Goal: Information Seeking & Learning: Learn about a topic

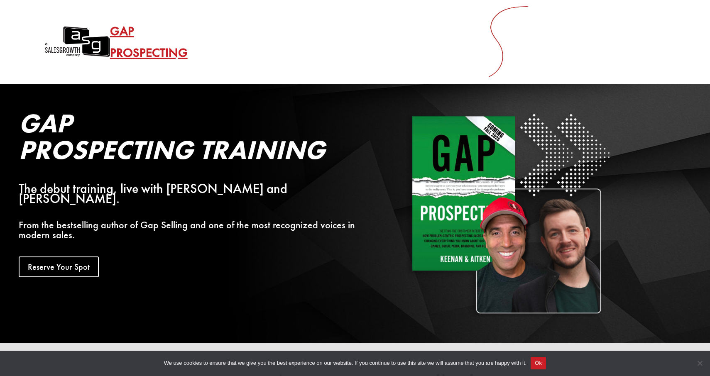
click at [379, 24] on link "Gap Selling Method" at bounding box center [334, 41] width 92 height 35
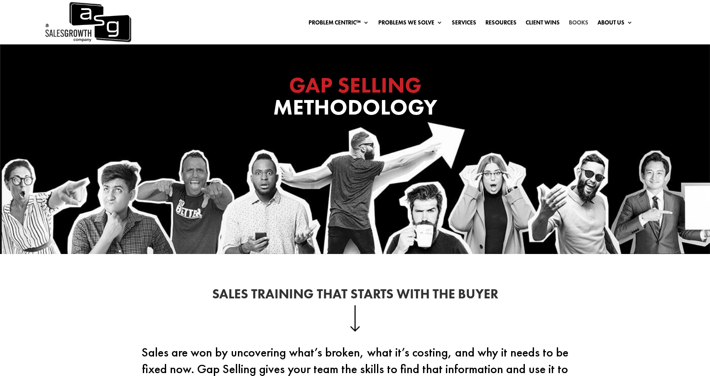
click at [579, 21] on link "Books" at bounding box center [579, 24] width 20 height 9
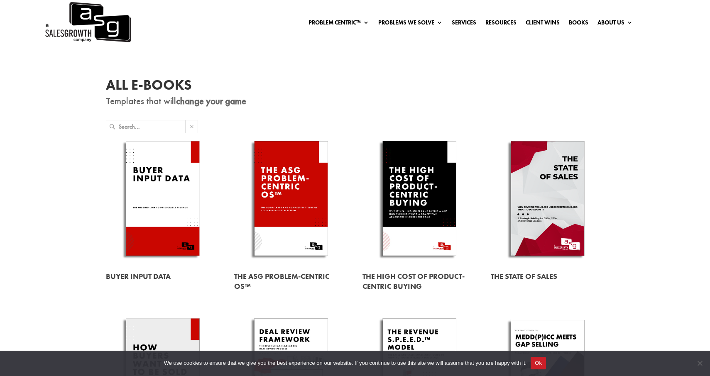
click at [143, 274] on link at bounding box center [163, 276] width 114 height 23
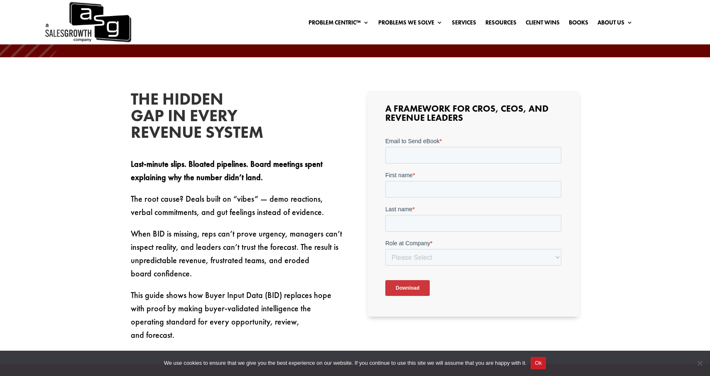
scroll to position [197, 0]
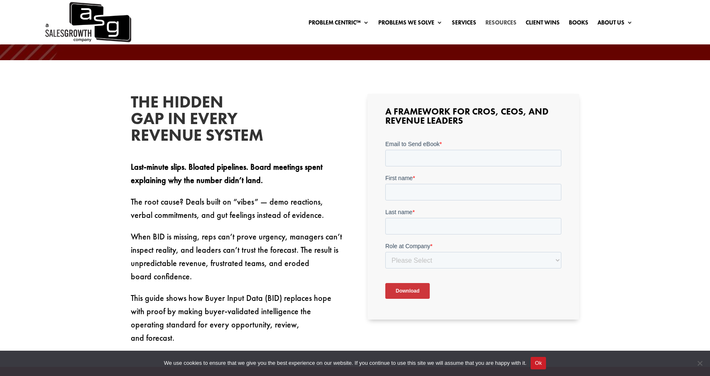
click at [493, 22] on link "Resources" at bounding box center [500, 24] width 31 height 9
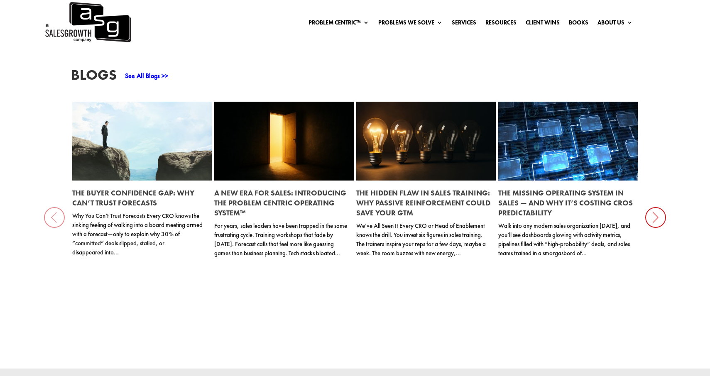
scroll to position [919, 0]
